Goal: Task Accomplishment & Management: Manage account settings

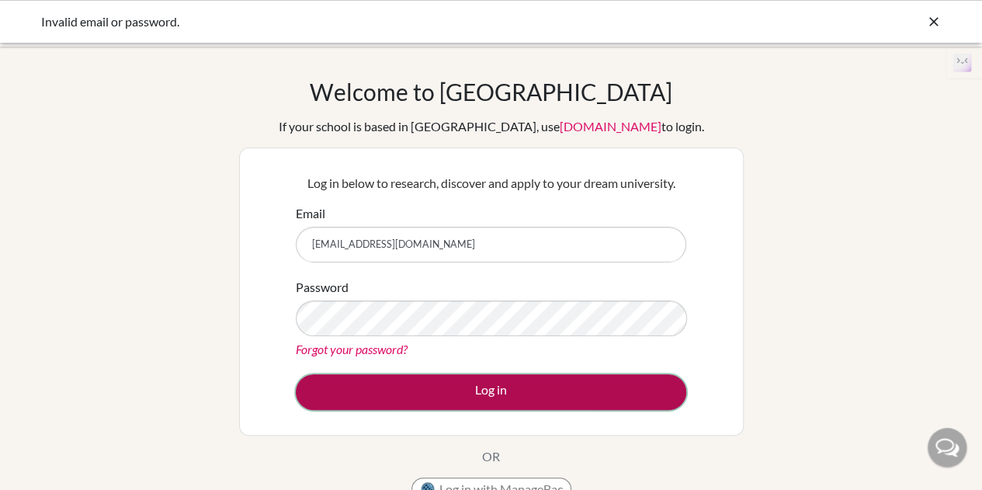
click at [589, 385] on button "Log in" at bounding box center [491, 392] width 390 height 36
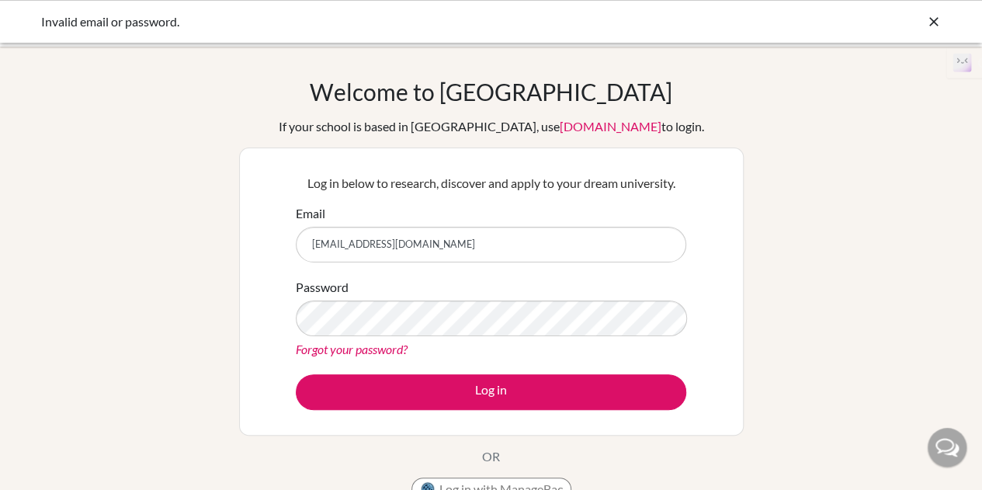
click at [927, 20] on icon at bounding box center [934, 22] width 16 height 16
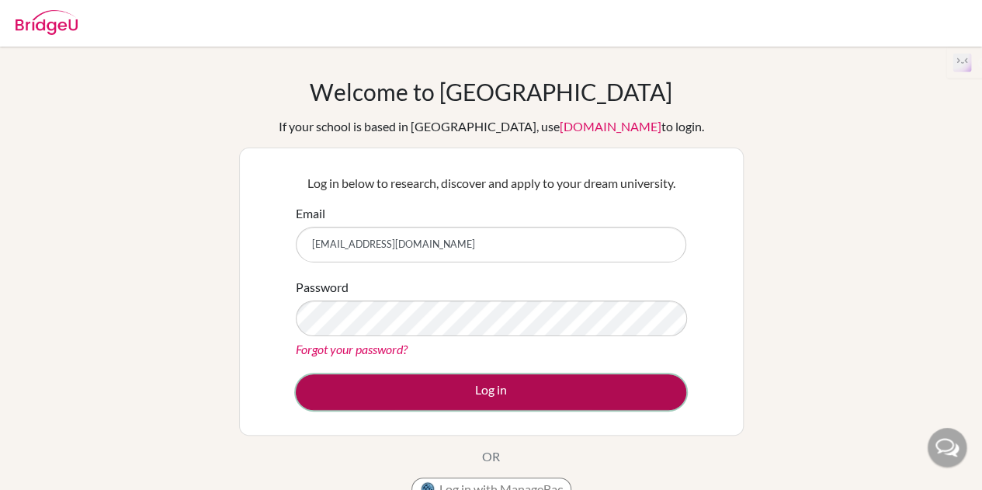
click at [563, 399] on button "Log in" at bounding box center [491, 392] width 390 height 36
